Goal: Information Seeking & Learning: Compare options

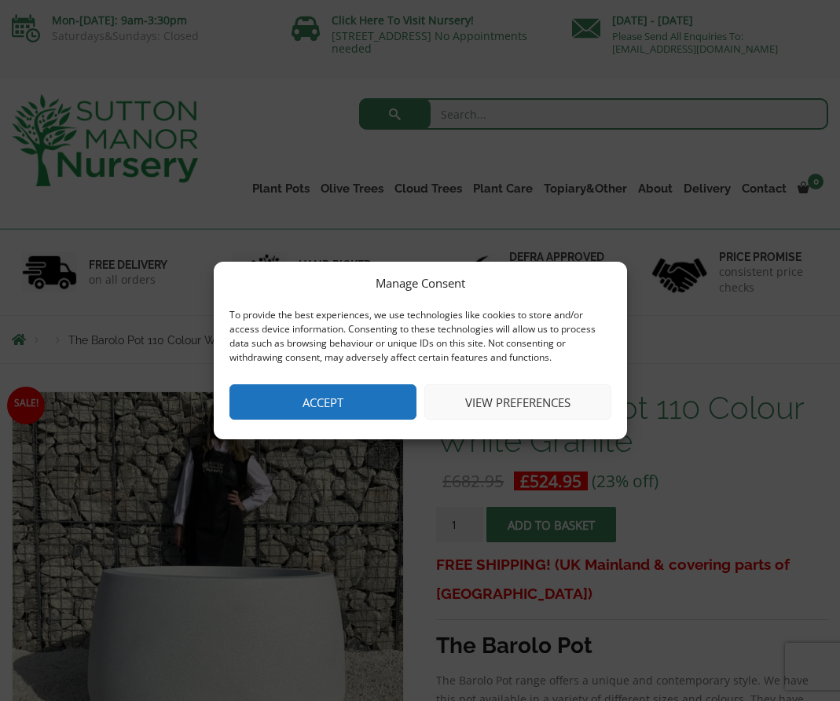
click at [343, 389] on button "Accept" at bounding box center [322, 401] width 187 height 35
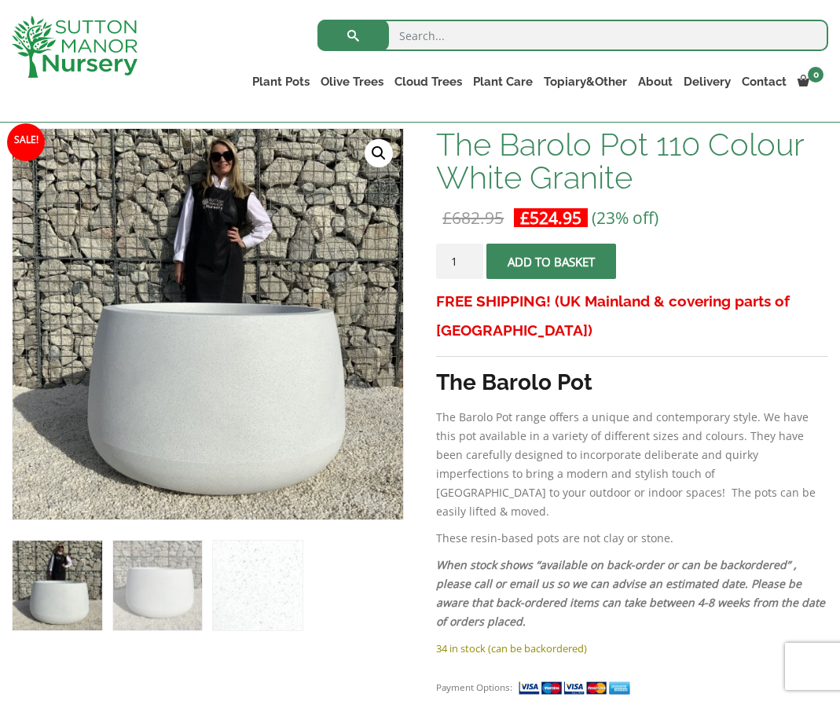
scroll to position [236, 0]
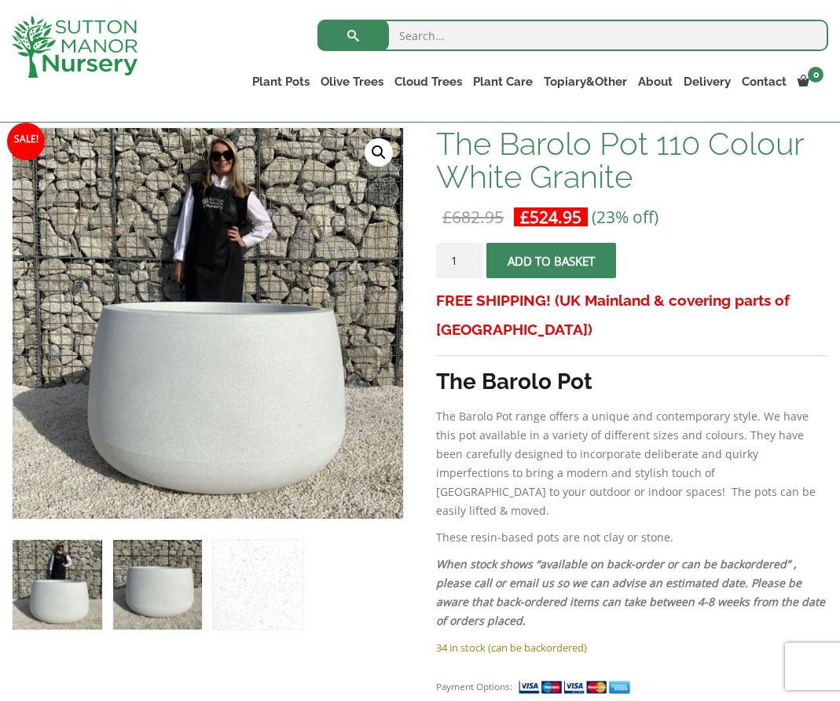
click at [171, 621] on img at bounding box center [158, 585] width 90 height 90
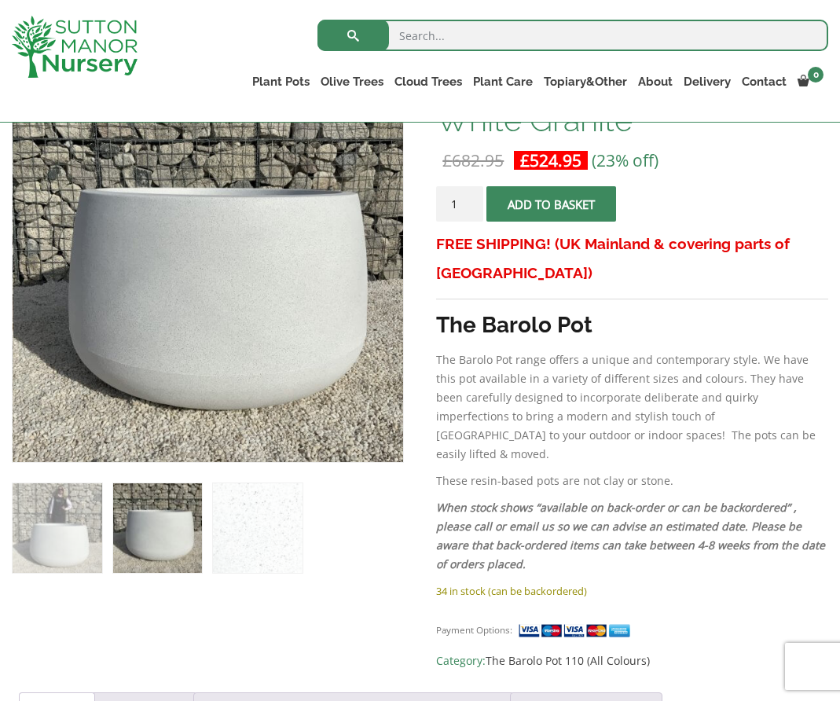
scroll to position [0, 0]
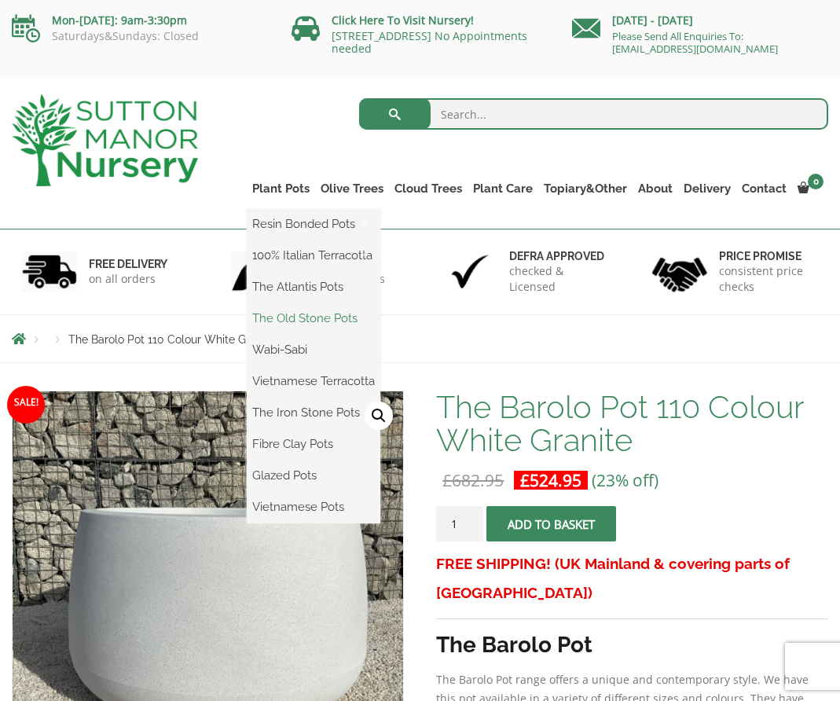
click at [289, 325] on link "The Old Stone Pots" at bounding box center [314, 318] width 134 height 24
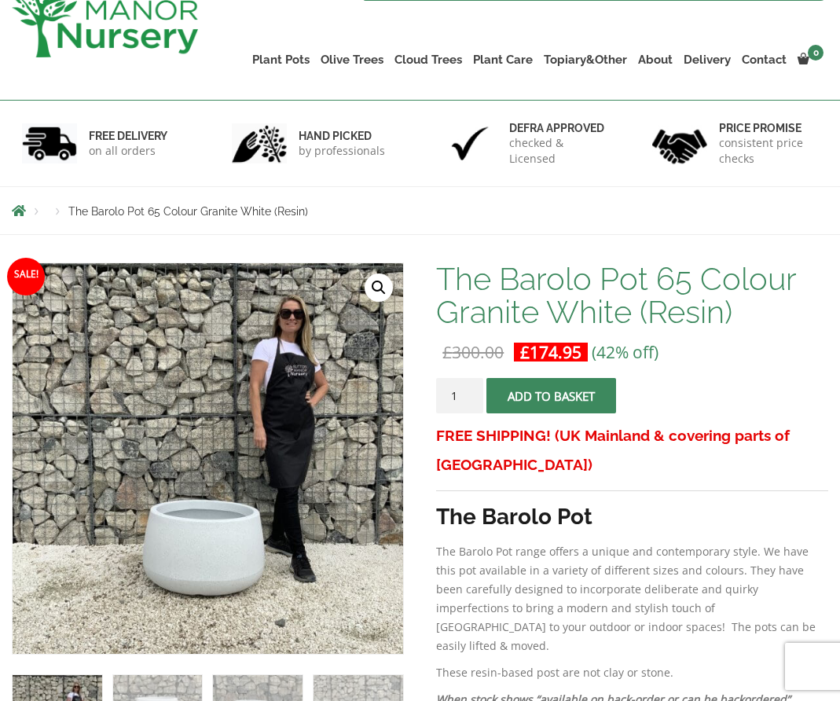
scroll to position [340, 0]
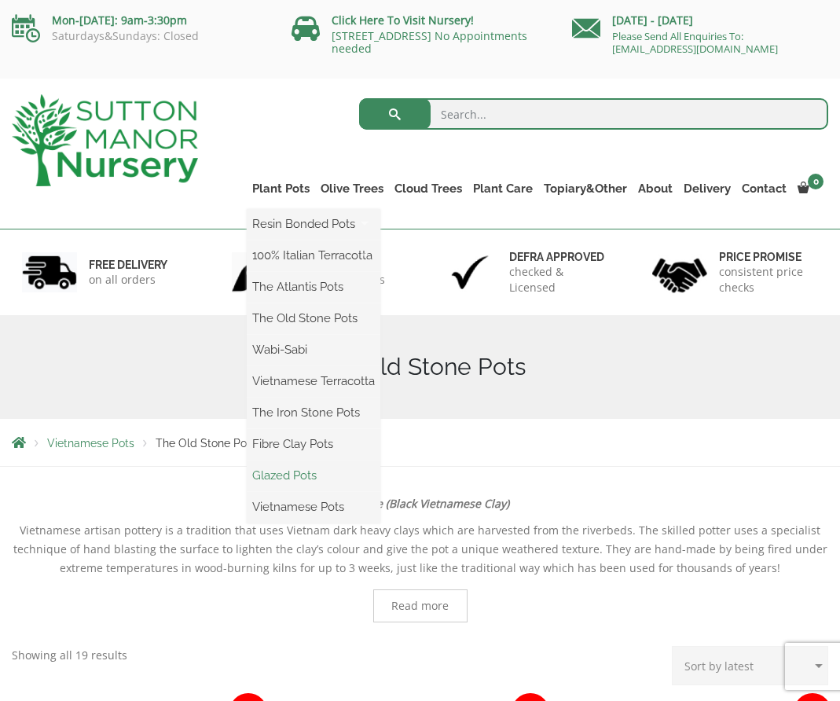
click at [299, 476] on link "Glazed Pots" at bounding box center [314, 476] width 134 height 24
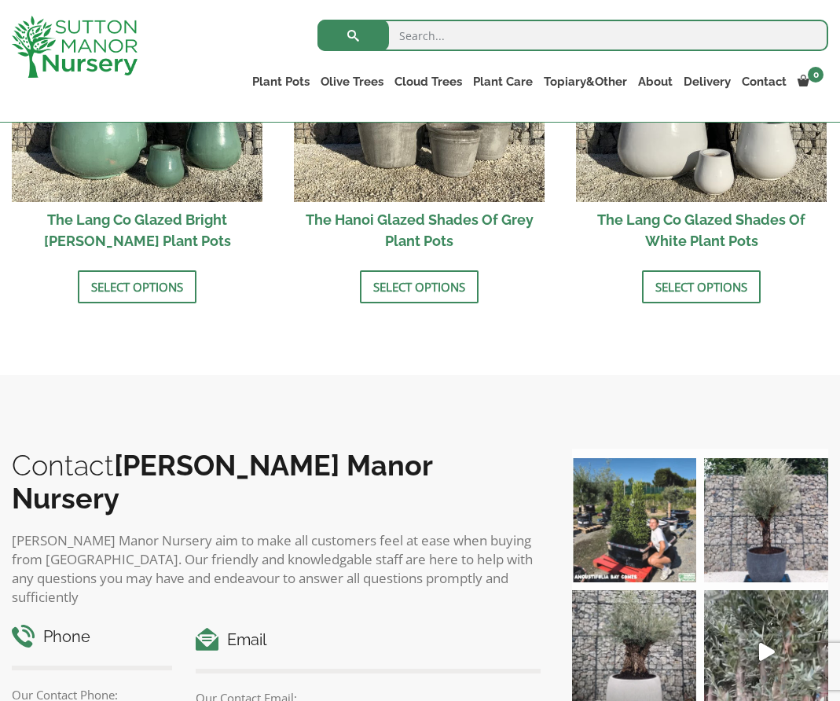
scroll to position [1637, 0]
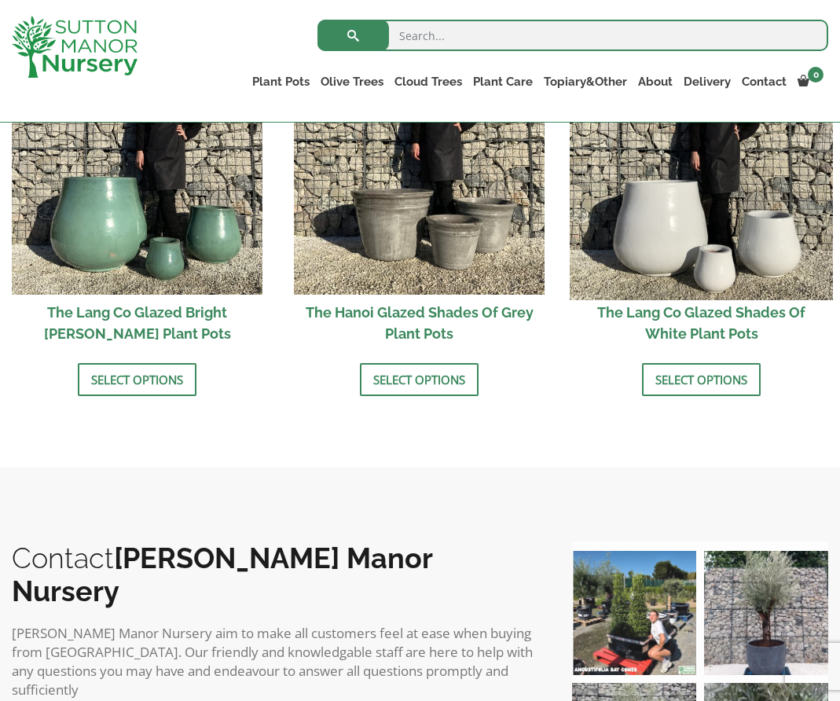
click at [701, 240] on img at bounding box center [701, 168] width 263 height 263
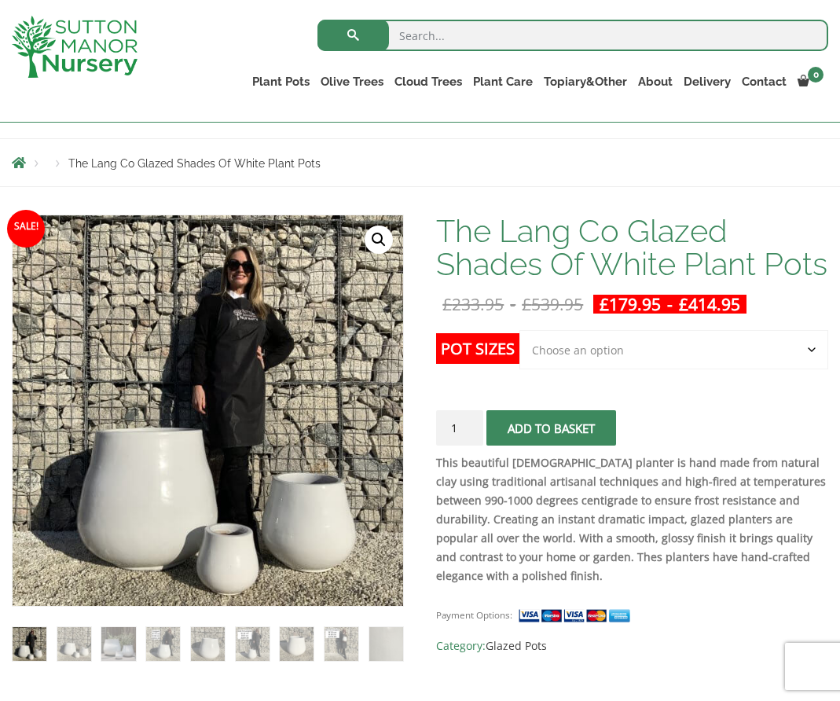
scroll to position [152, 0]
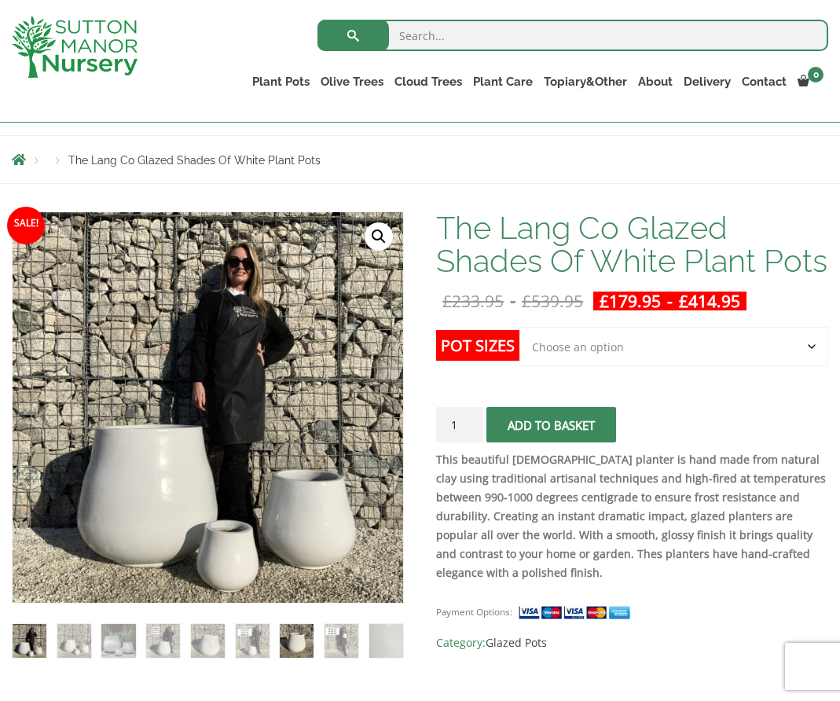
click at [291, 649] on img at bounding box center [297, 641] width 34 height 34
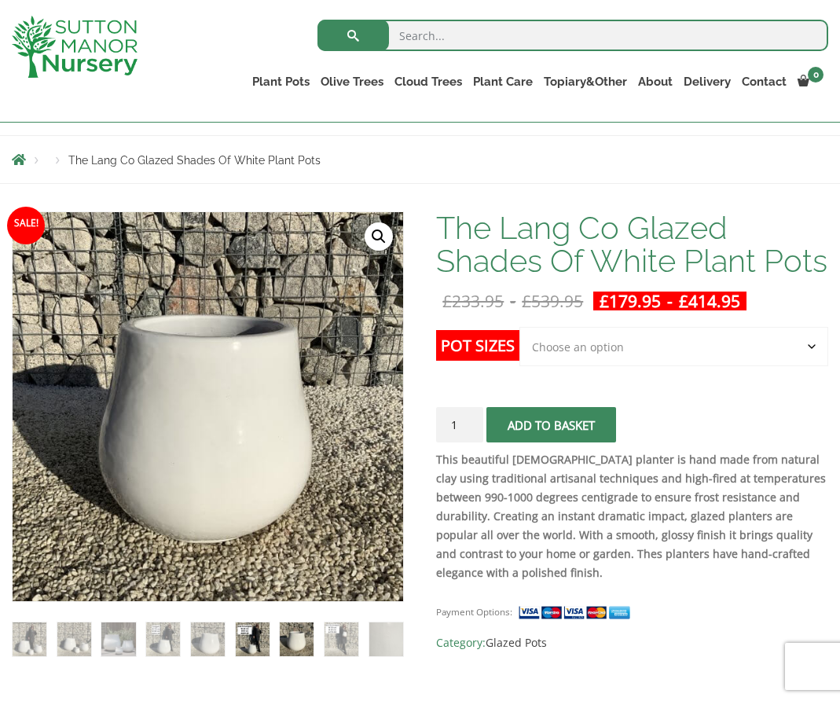
click at [251, 640] on img at bounding box center [253, 639] width 34 height 34
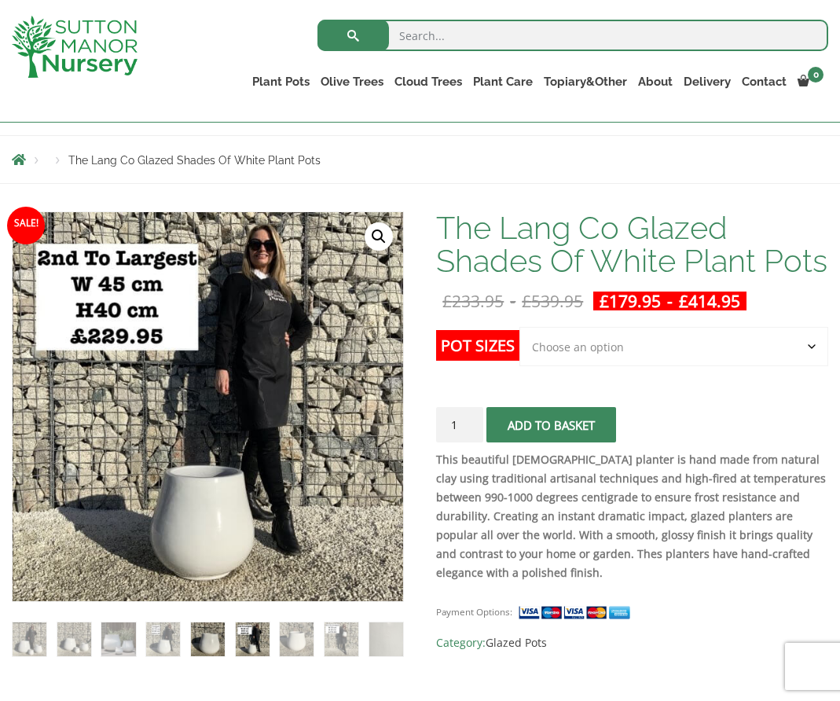
click at [220, 637] on img at bounding box center [208, 639] width 34 height 34
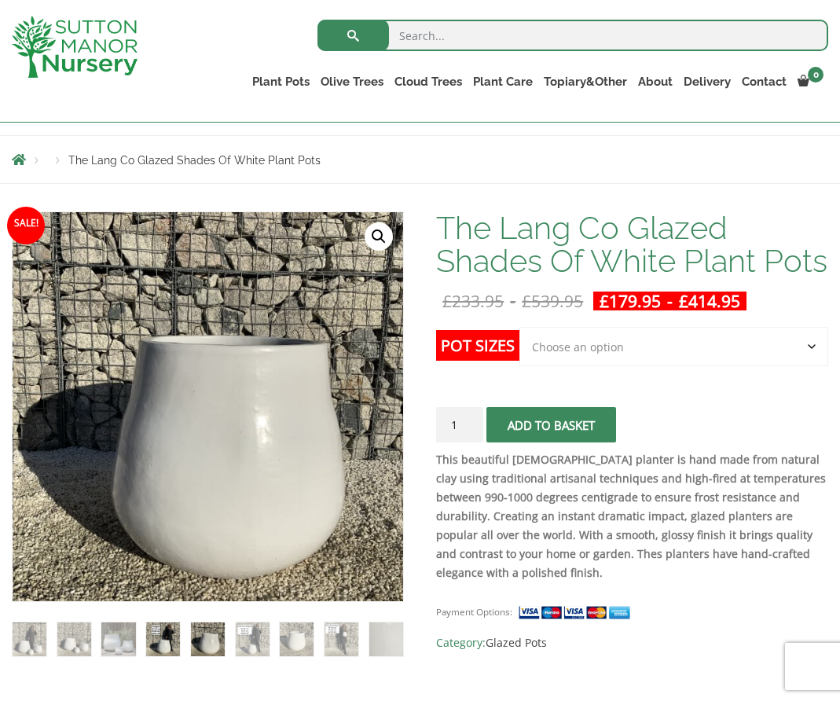
click at [174, 640] on img at bounding box center [163, 639] width 34 height 34
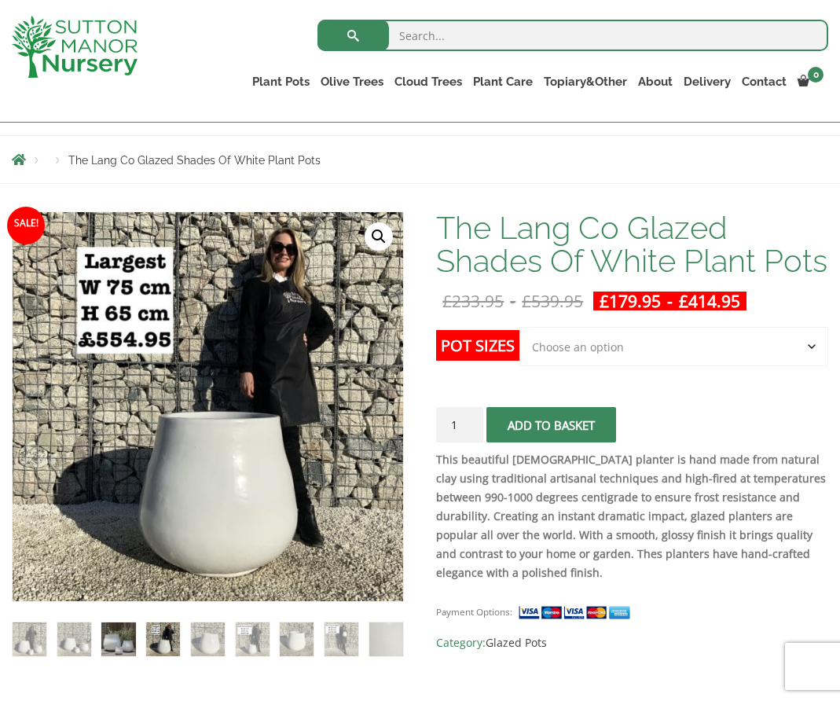
click at [119, 640] on img at bounding box center [118, 639] width 34 height 34
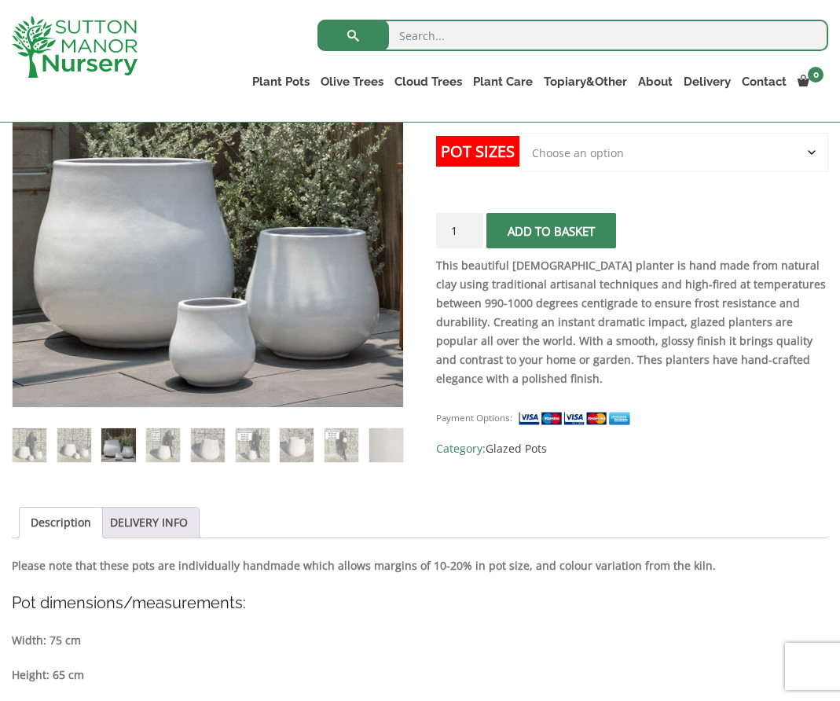
scroll to position [0, 0]
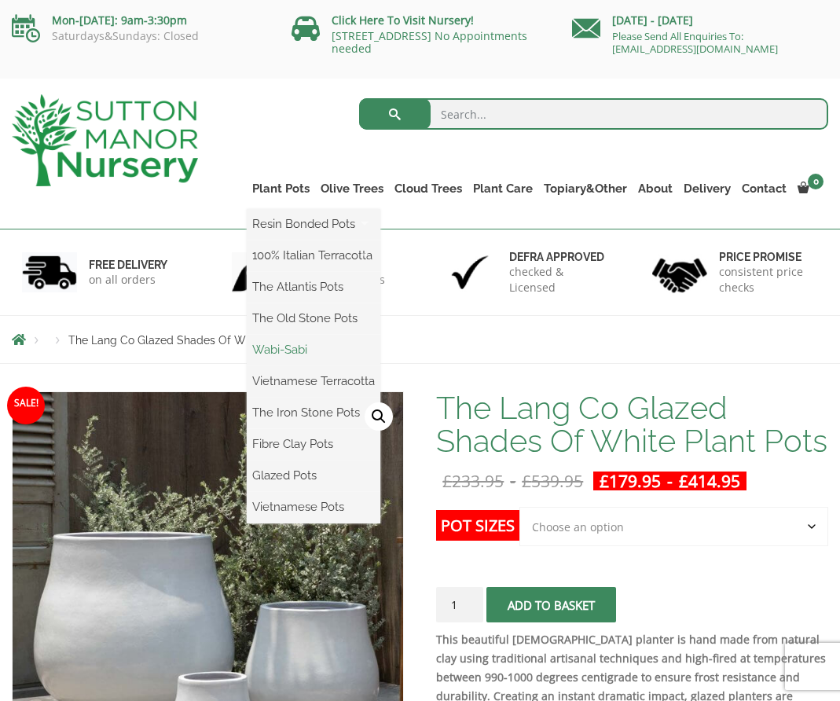
click at [295, 347] on link "Wabi-Sabi" at bounding box center [314, 350] width 134 height 24
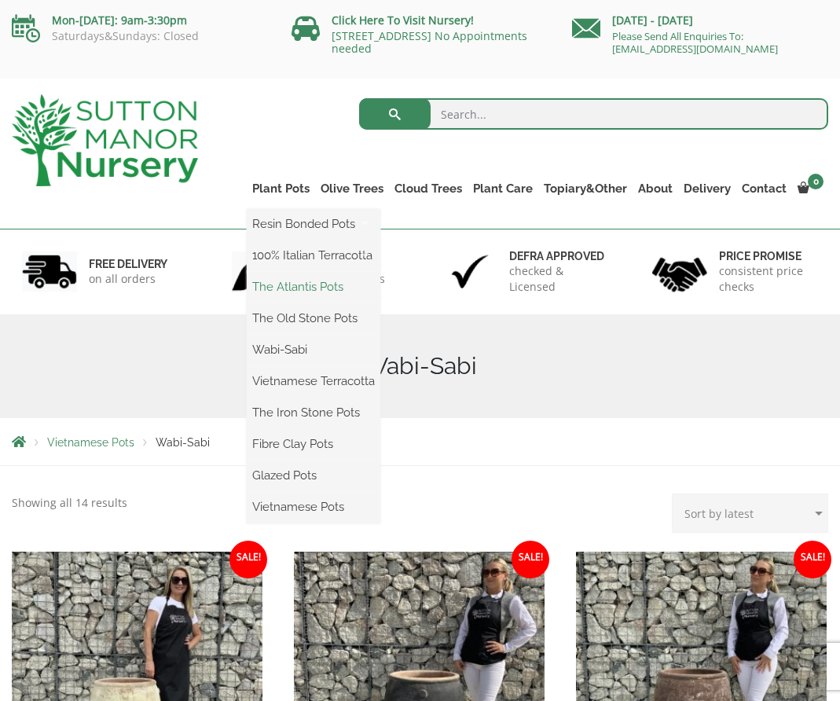
click at [325, 295] on link "The Atlantis Pots" at bounding box center [314, 287] width 134 height 24
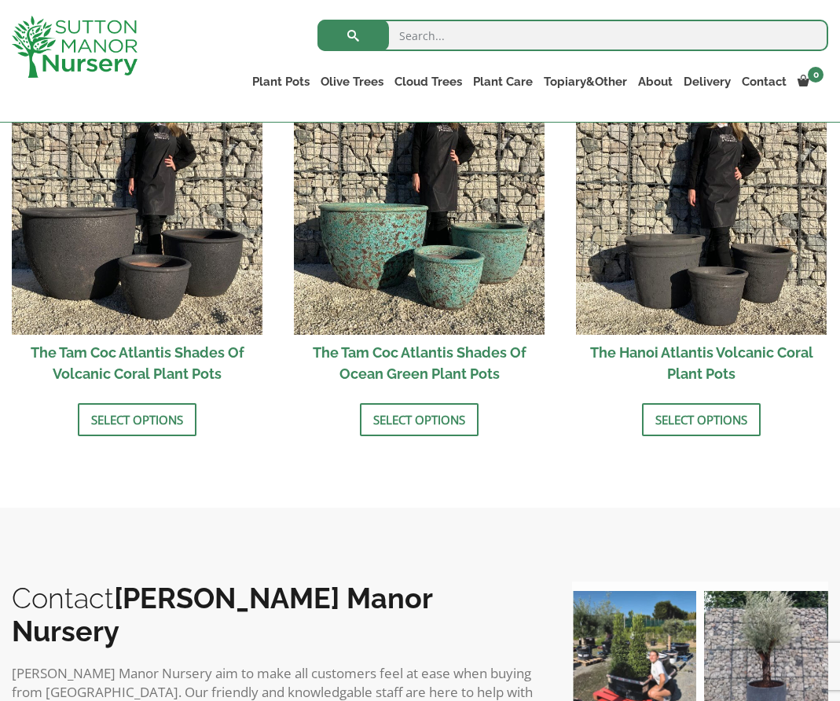
scroll to position [1289, 0]
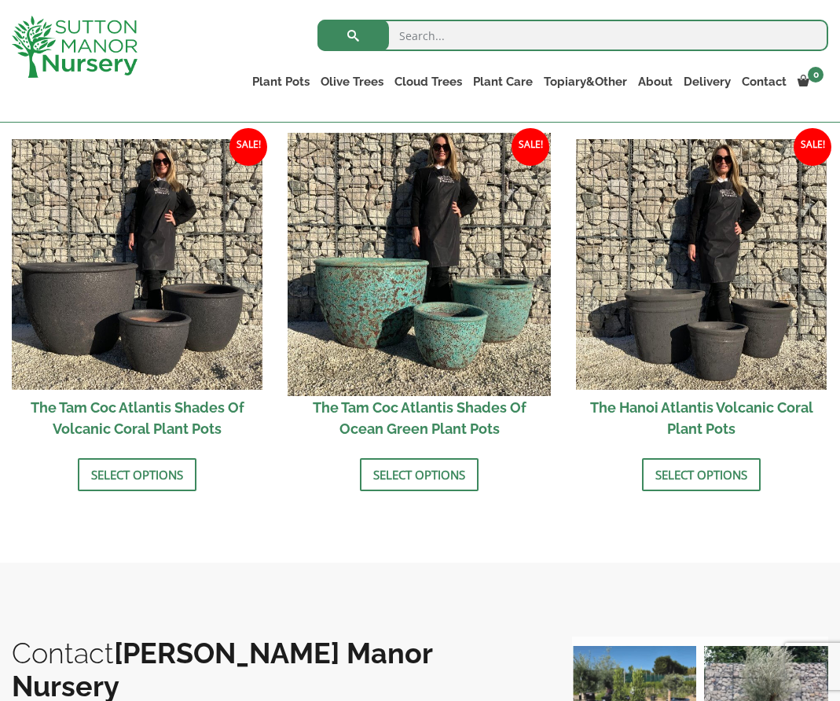
click at [446, 327] on img at bounding box center [419, 264] width 263 height 263
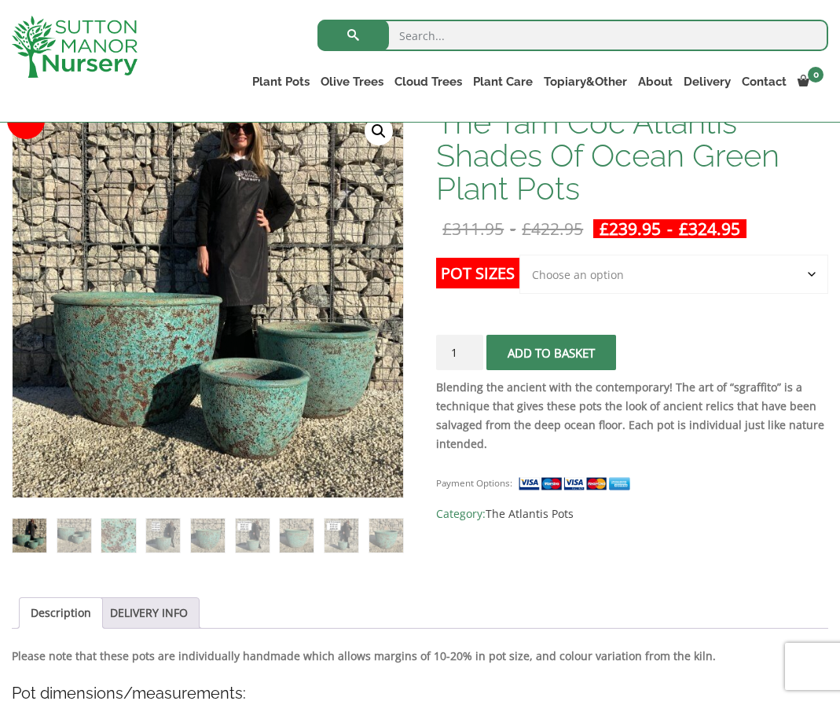
scroll to position [262, 0]
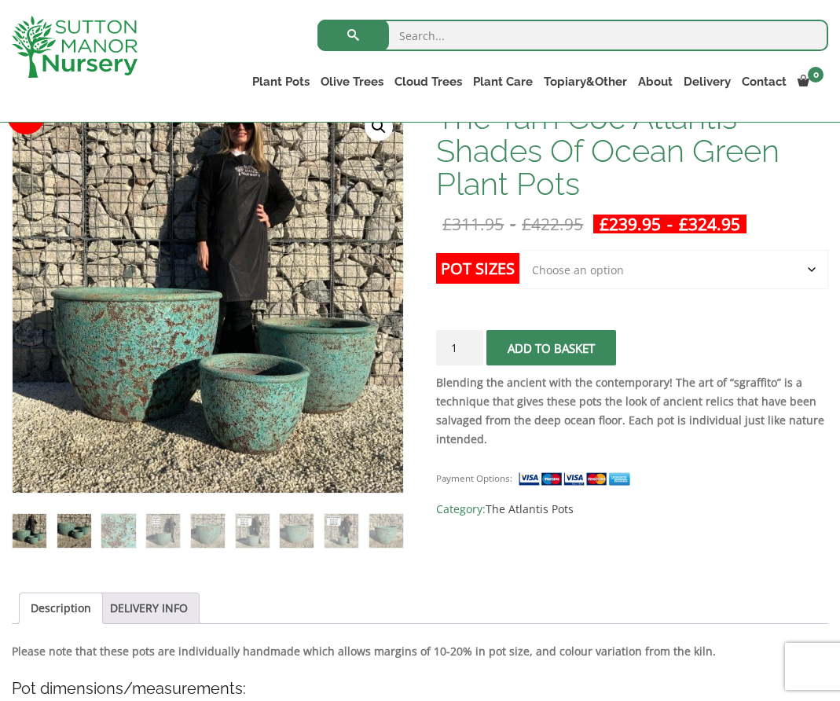
click at [86, 524] on img at bounding box center [74, 531] width 34 height 34
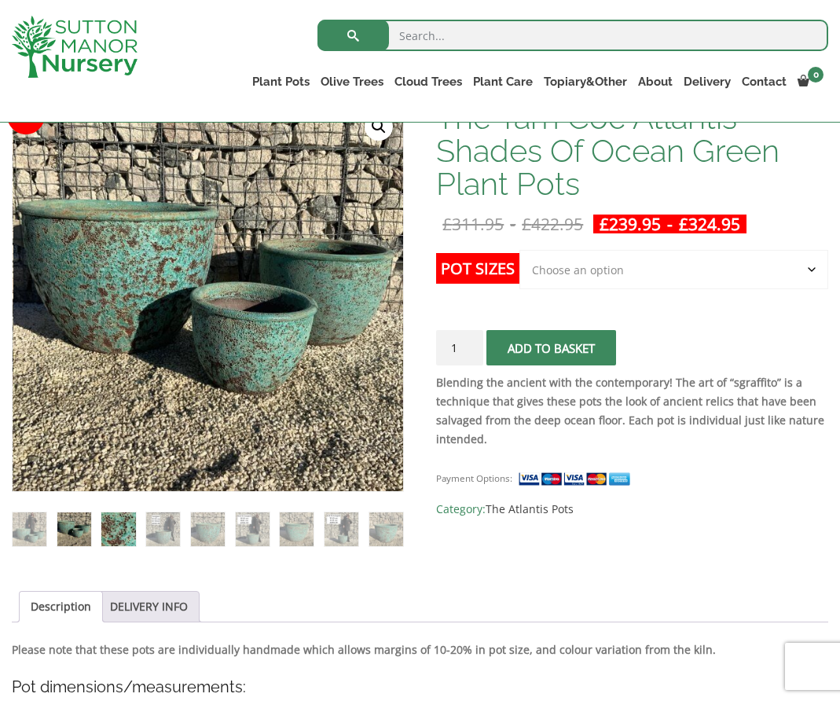
click at [110, 535] on img at bounding box center [118, 529] width 34 height 34
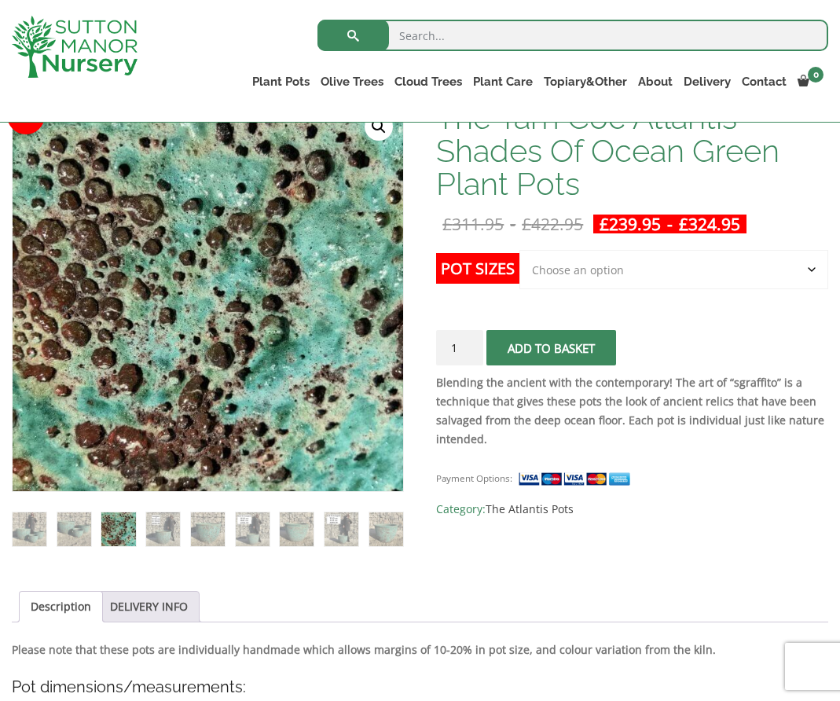
click at [131, 533] on img at bounding box center [118, 529] width 34 height 34
click at [140, 533] on ol at bounding box center [208, 519] width 392 height 55
click at [146, 531] on img at bounding box center [163, 529] width 34 height 34
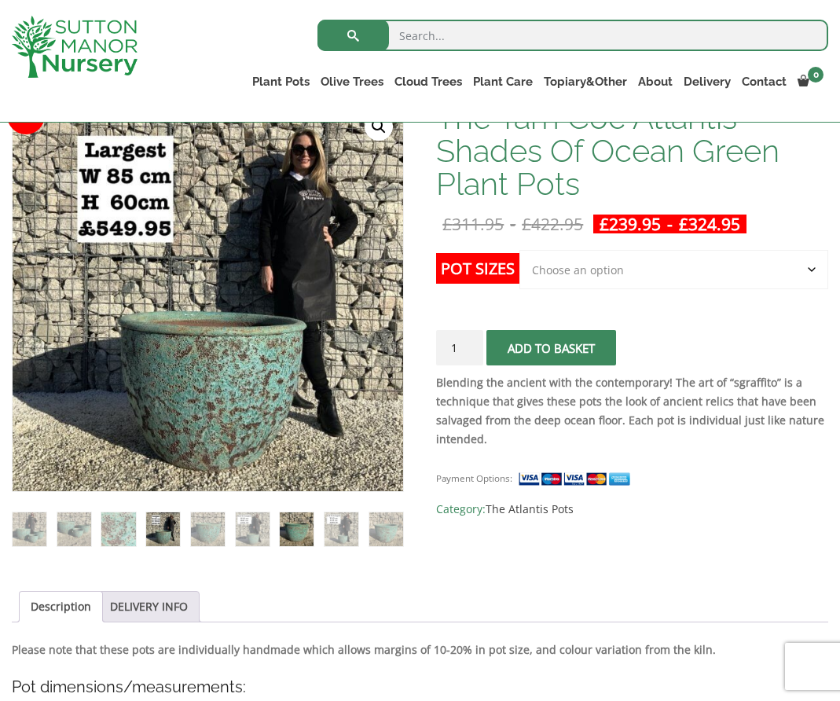
click at [305, 542] on img at bounding box center [297, 529] width 34 height 34
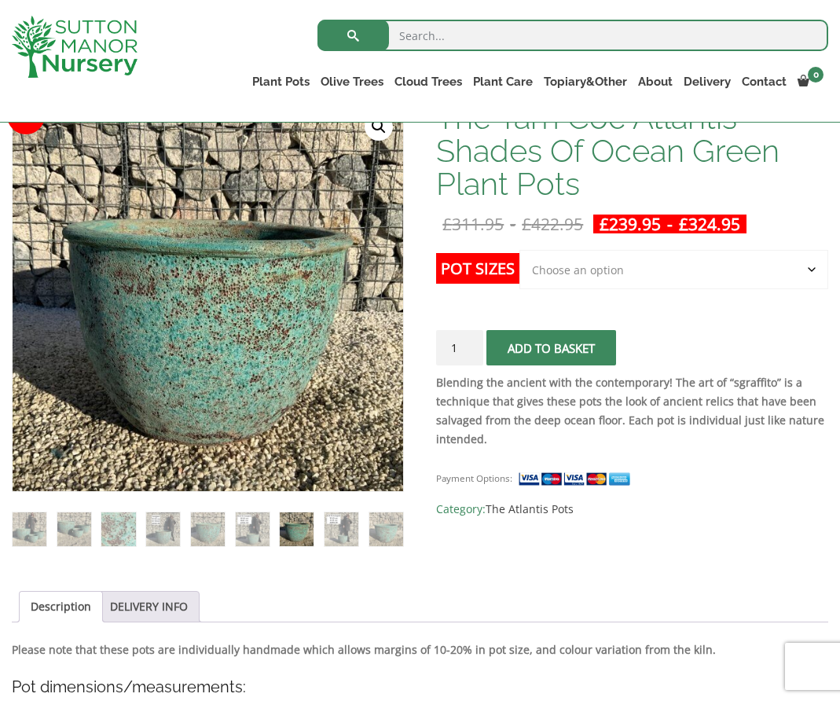
click at [305, 542] on img at bounding box center [297, 529] width 34 height 34
click at [339, 541] on img at bounding box center [342, 529] width 34 height 34
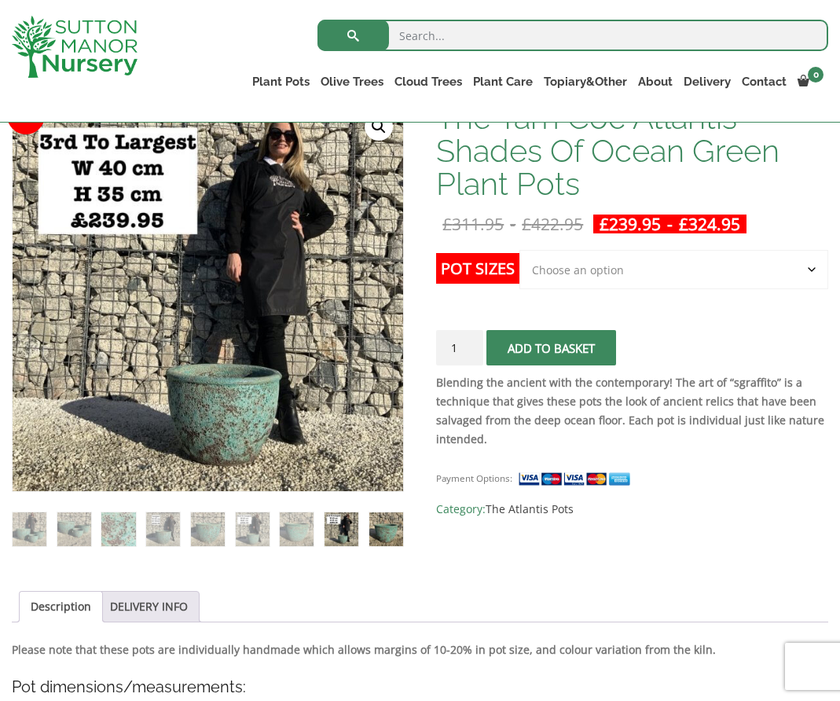
click at [371, 531] on img at bounding box center [386, 529] width 34 height 34
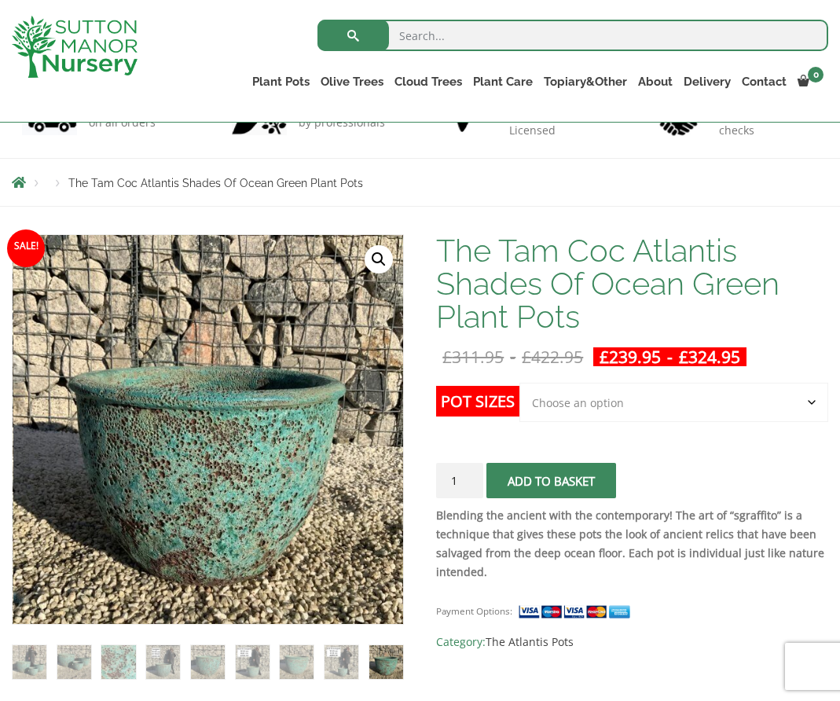
scroll to position [133, 0]
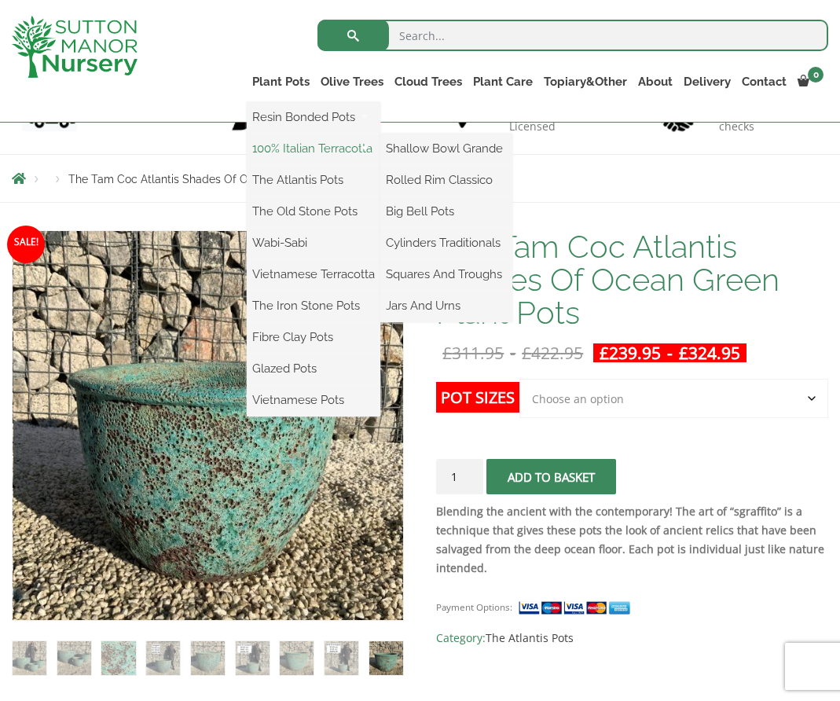
click at [303, 151] on link "100% Italian Terracotta" at bounding box center [314, 149] width 134 height 24
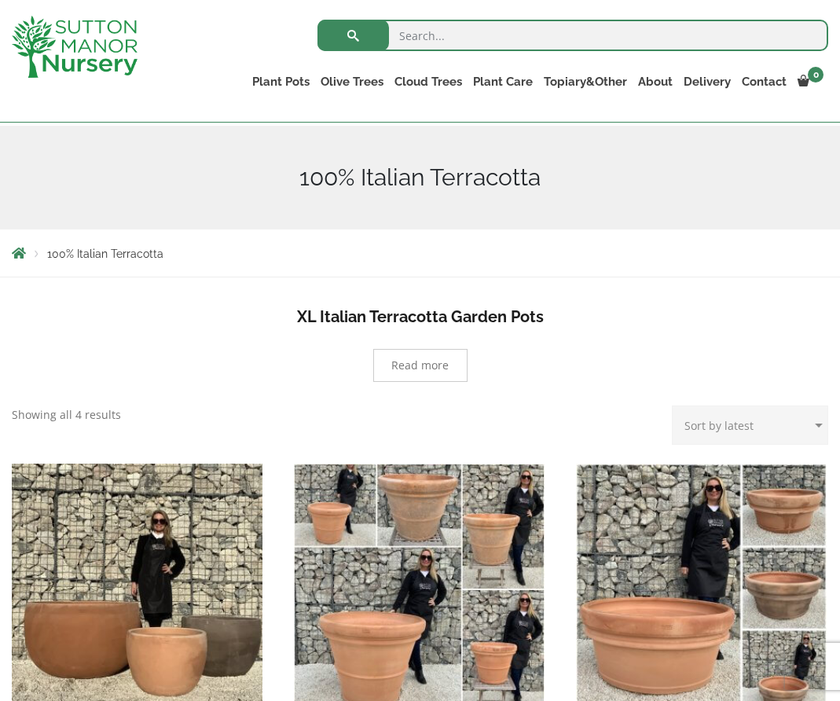
scroll to position [163, 0]
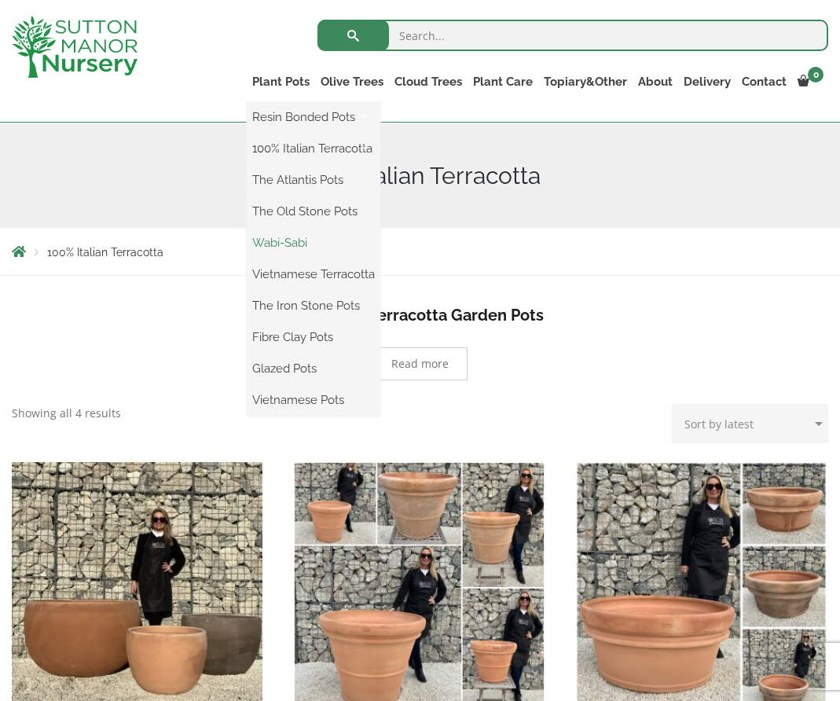
click at [289, 238] on link "Wabi-Sabi" at bounding box center [314, 243] width 134 height 24
